Goal: Information Seeking & Learning: Check status

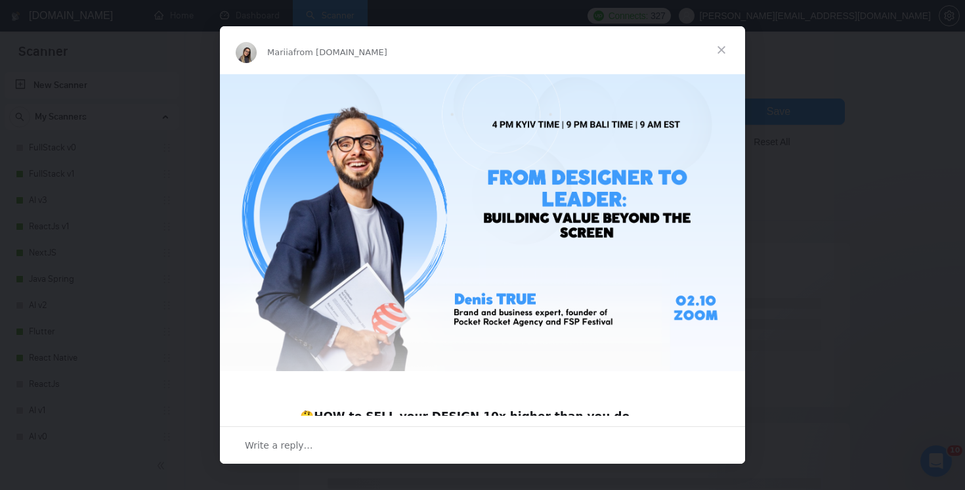
click at [720, 53] on span "Close" at bounding box center [721, 49] width 47 height 47
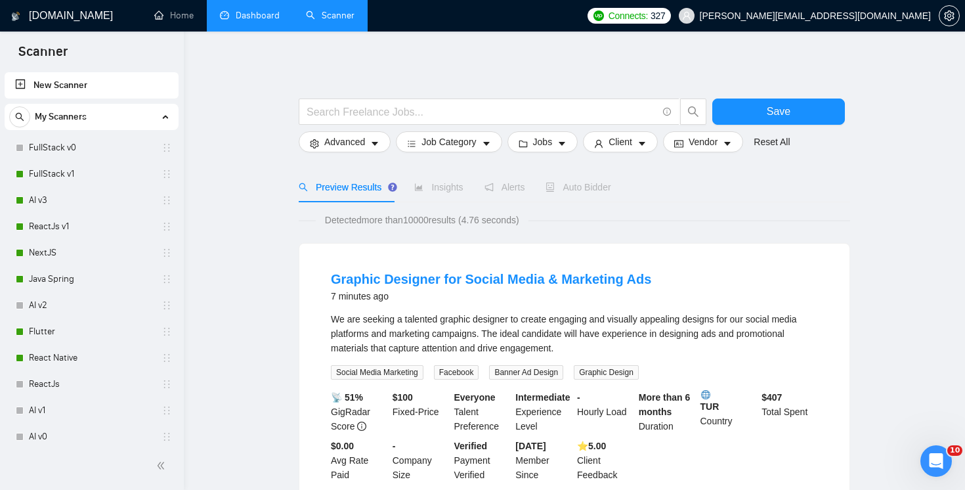
click at [252, 21] on link "Dashboard" at bounding box center [250, 15] width 60 height 11
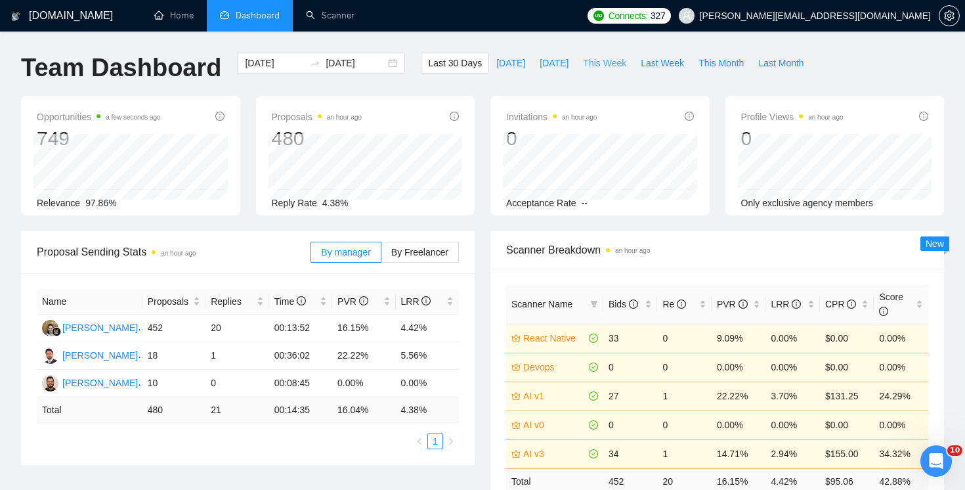
click at [611, 67] on span "This Week" at bounding box center [604, 63] width 43 height 14
type input "[DATE]"
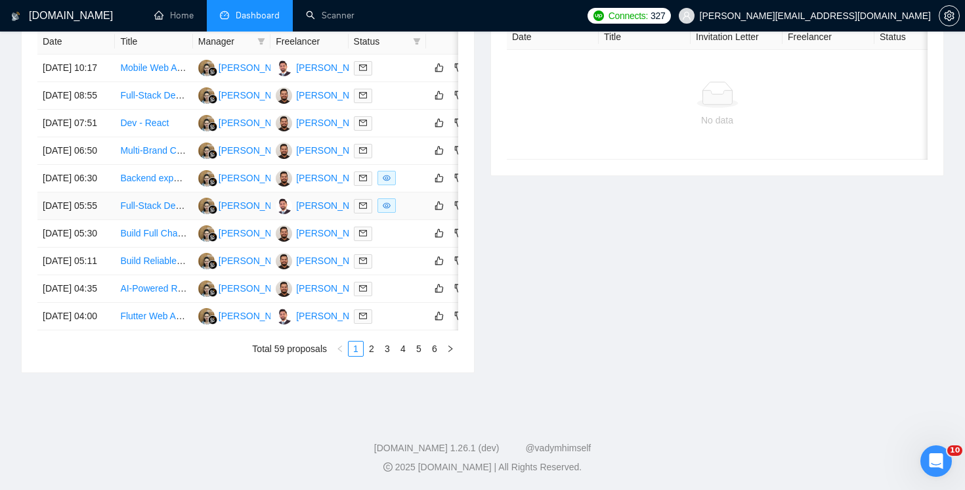
scroll to position [678, 0]
click at [367, 356] on link "2" at bounding box center [371, 348] width 14 height 14
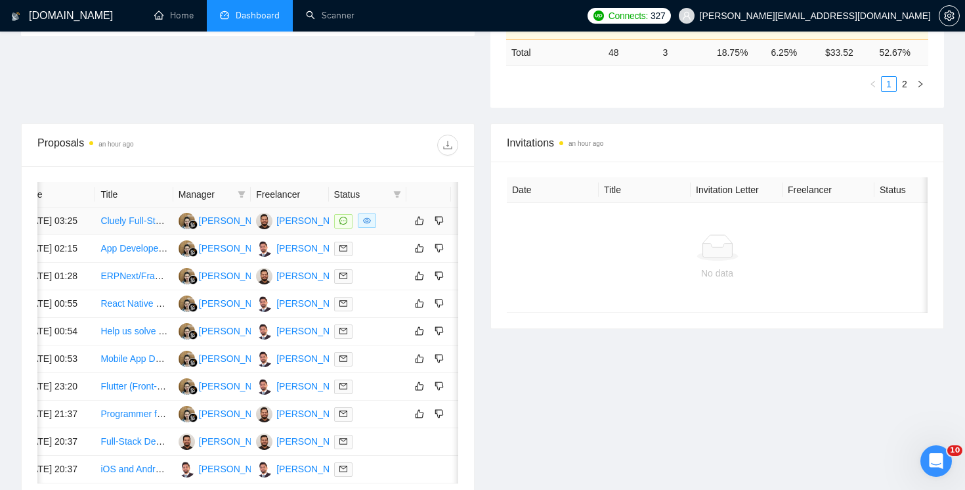
scroll to position [0, 39]
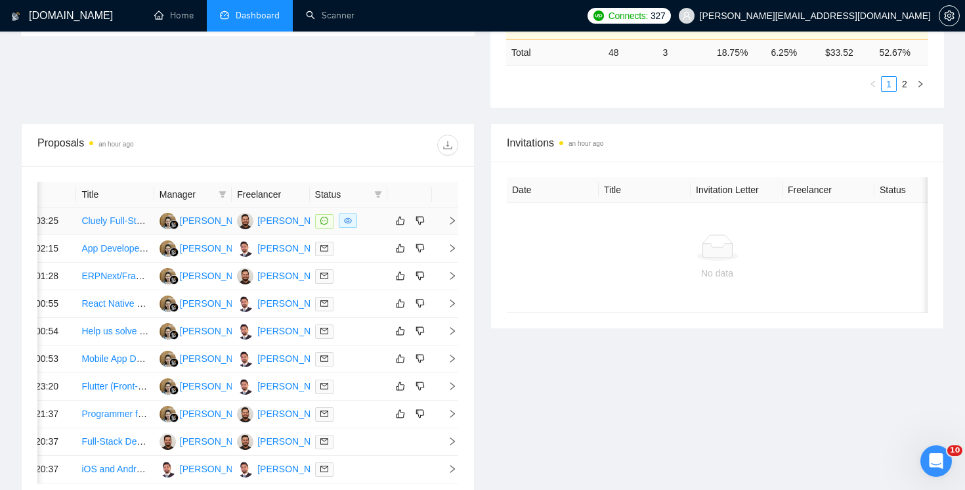
click at [448, 225] on icon "right" at bounding box center [452, 220] width 9 height 9
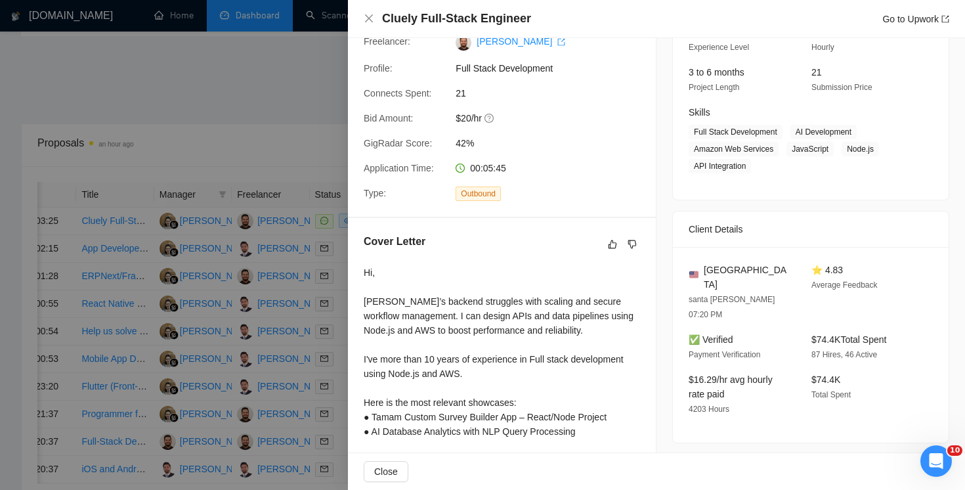
scroll to position [136, 0]
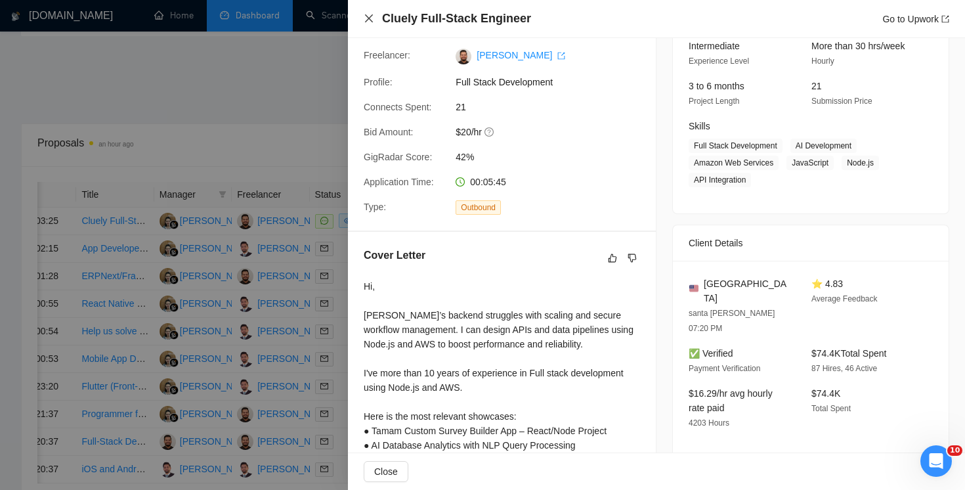
click at [369, 18] on icon "close" at bounding box center [369, 18] width 8 height 8
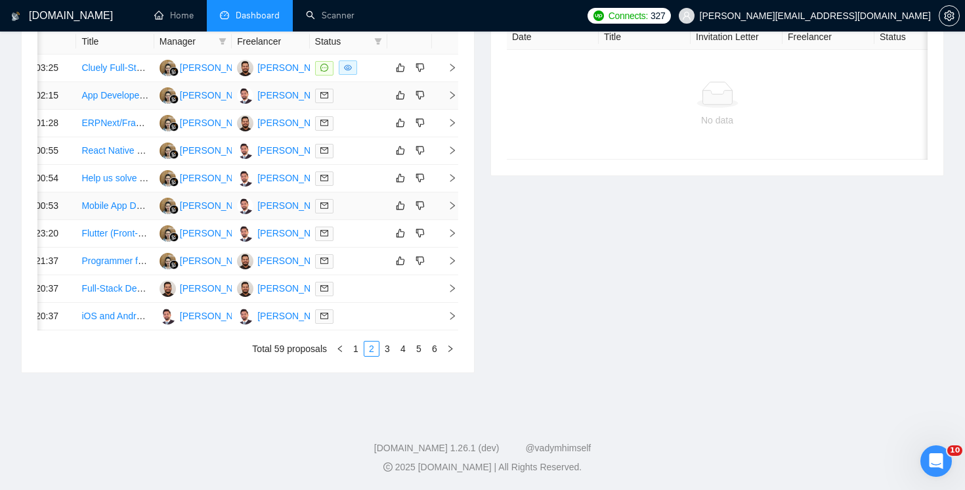
scroll to position [613, 0]
click at [390, 356] on li "3" at bounding box center [387, 349] width 16 height 16
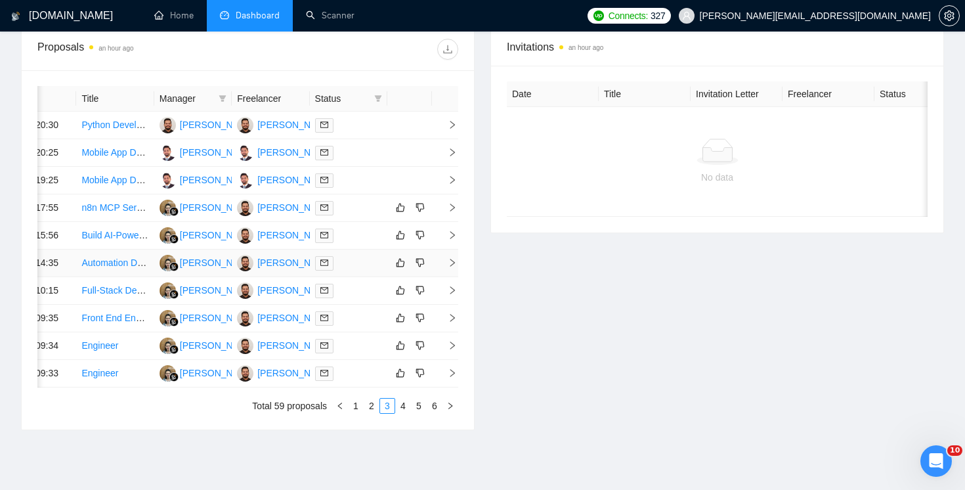
scroll to position [646, 0]
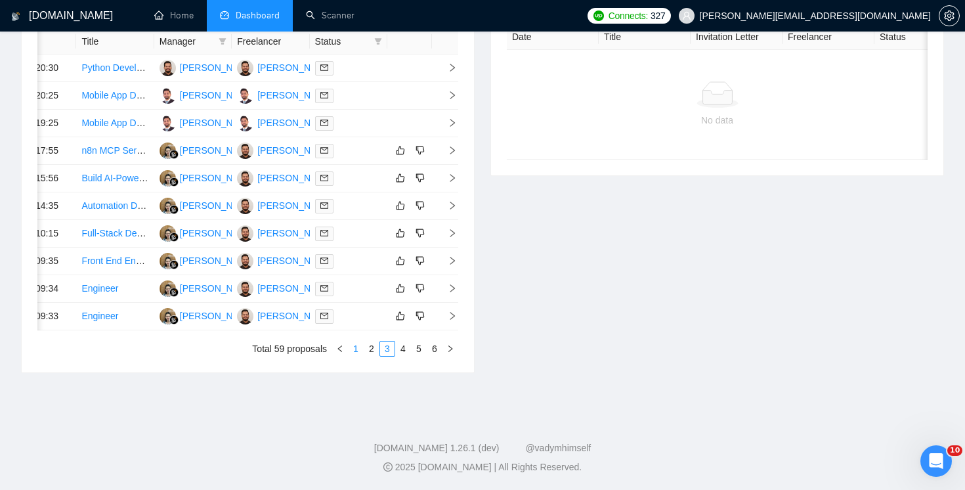
click at [357, 356] on link "1" at bounding box center [355, 348] width 14 height 14
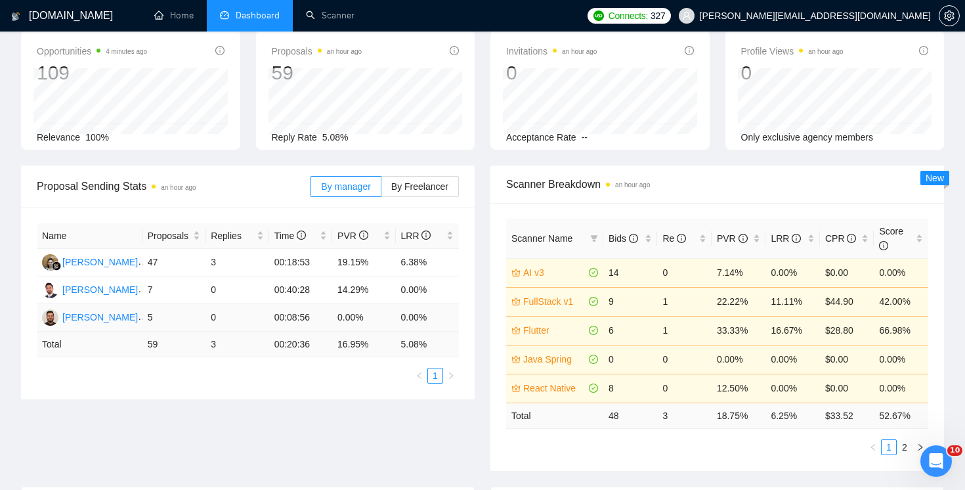
scroll to position [0, 0]
